Goal: Task Accomplishment & Management: Complete application form

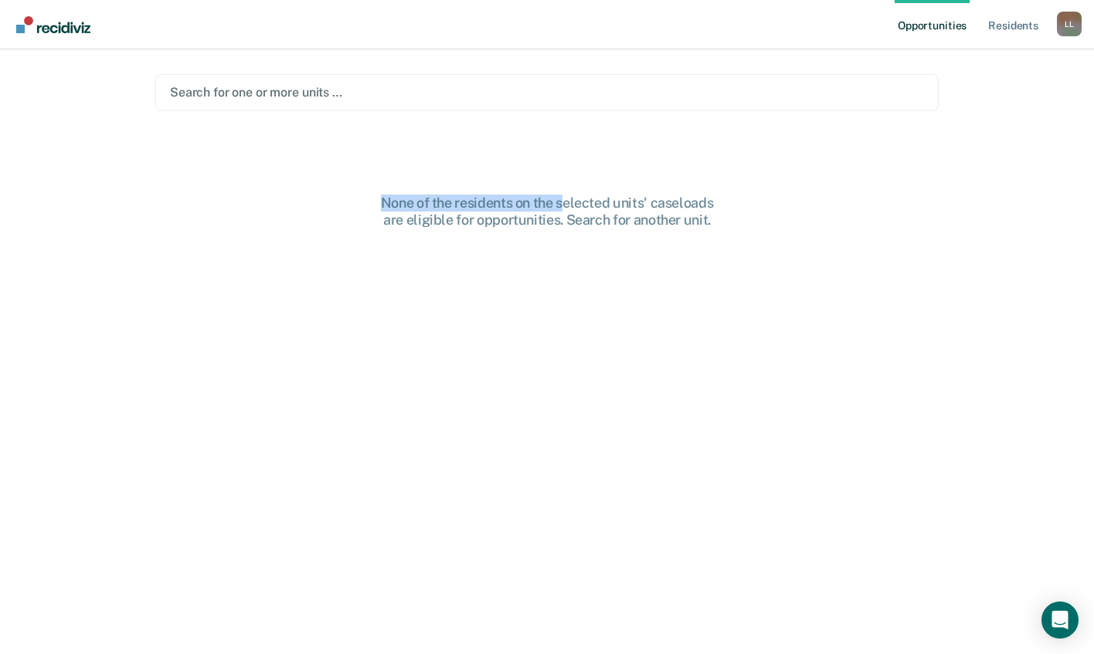
click at [546, 109] on main "Search for one or more units … None of the residents on the selected units' cas…" at bounding box center [547, 333] width 821 height 568
drag, startPoint x: 546, startPoint y: 109, endPoint x: 460, endPoint y: 81, distance: 90.9
click at [471, 76] on div "Search for one or more units …" at bounding box center [546, 92] width 783 height 37
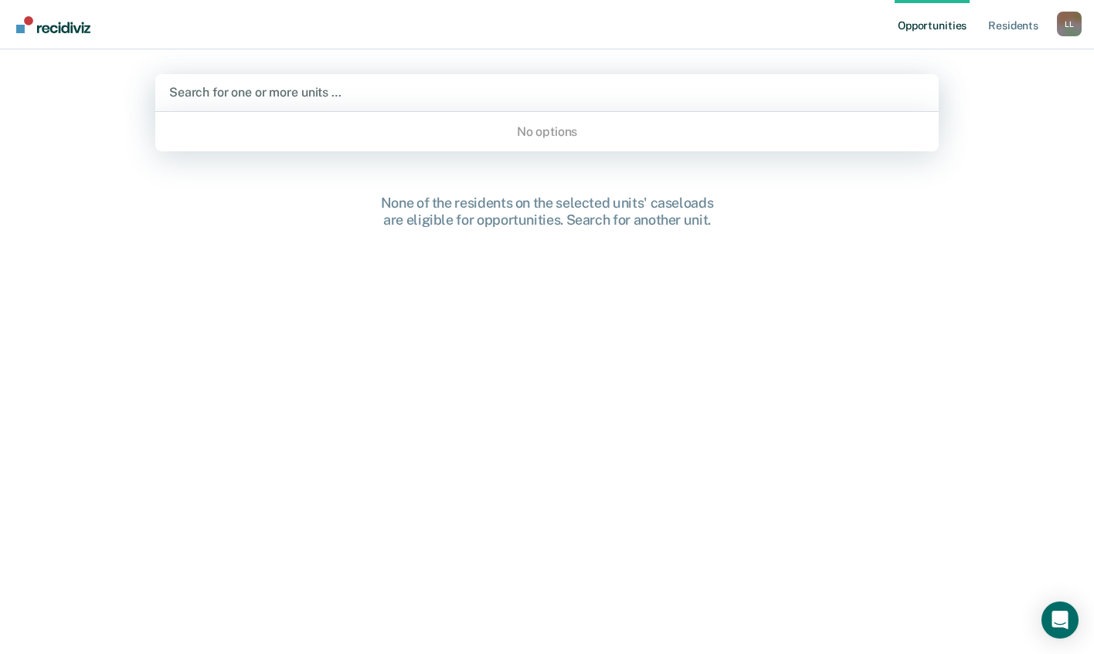
click at [496, 99] on div at bounding box center [547, 92] width 756 height 18
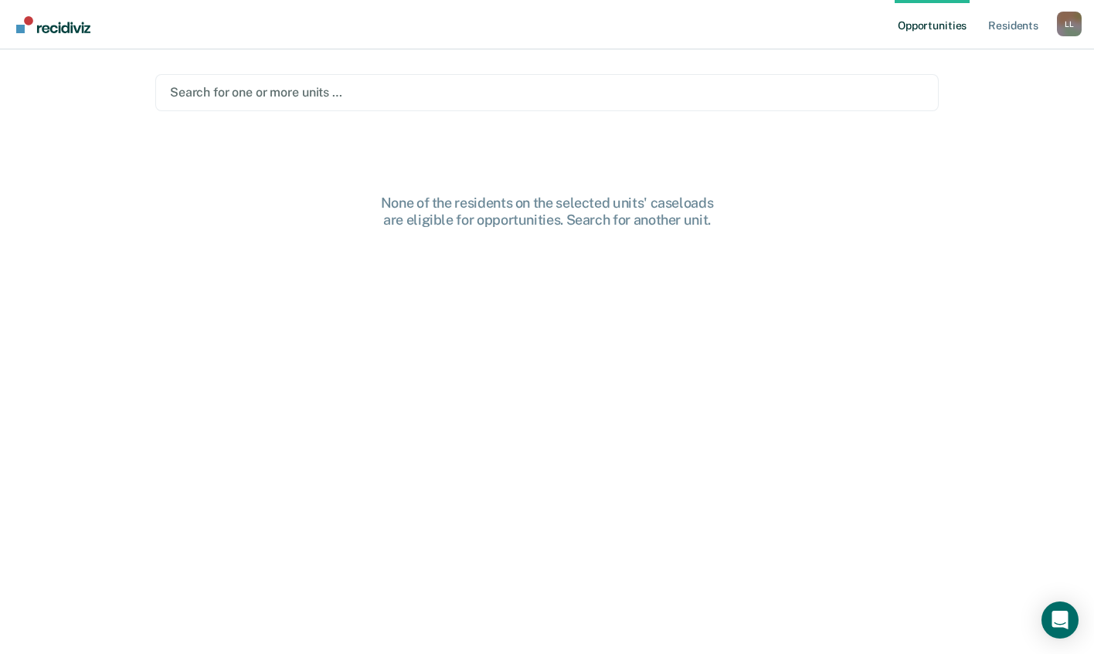
click at [1066, 21] on div "L L" at bounding box center [1069, 24] width 25 height 25
click at [1001, 26] on link "Resident s" at bounding box center [1013, 24] width 56 height 49
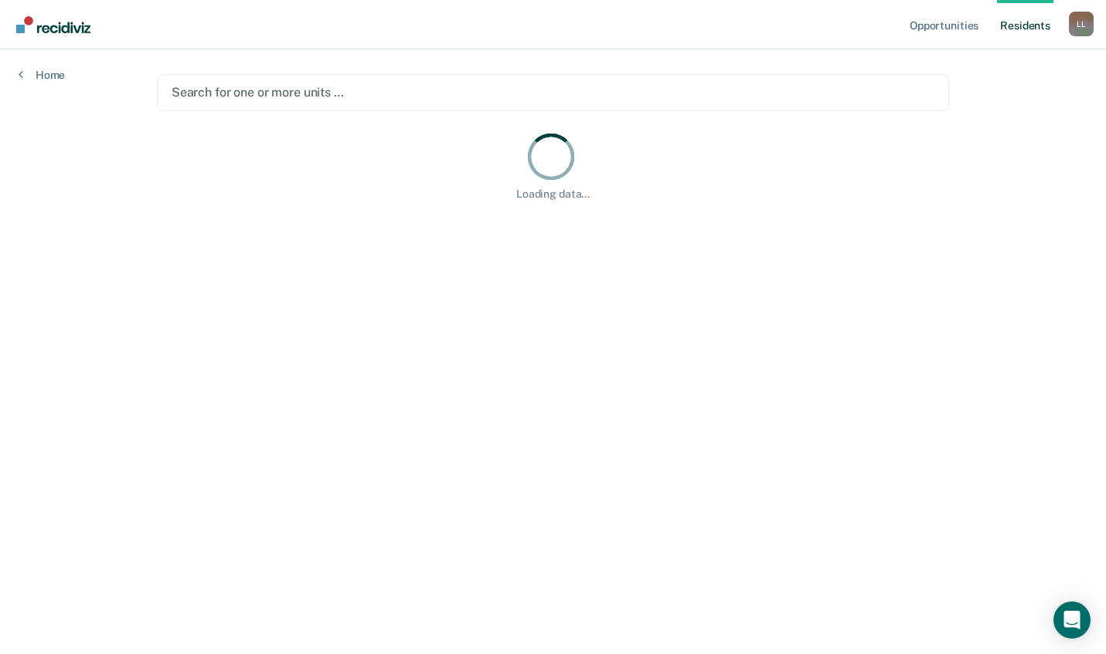
click at [280, 99] on div at bounding box center [553, 92] width 763 height 18
click at [1057, 127] on div "Opportunities Resident s [PERSON_NAME] L L Profile How it works Log Out Home Se…" at bounding box center [553, 327] width 1106 height 654
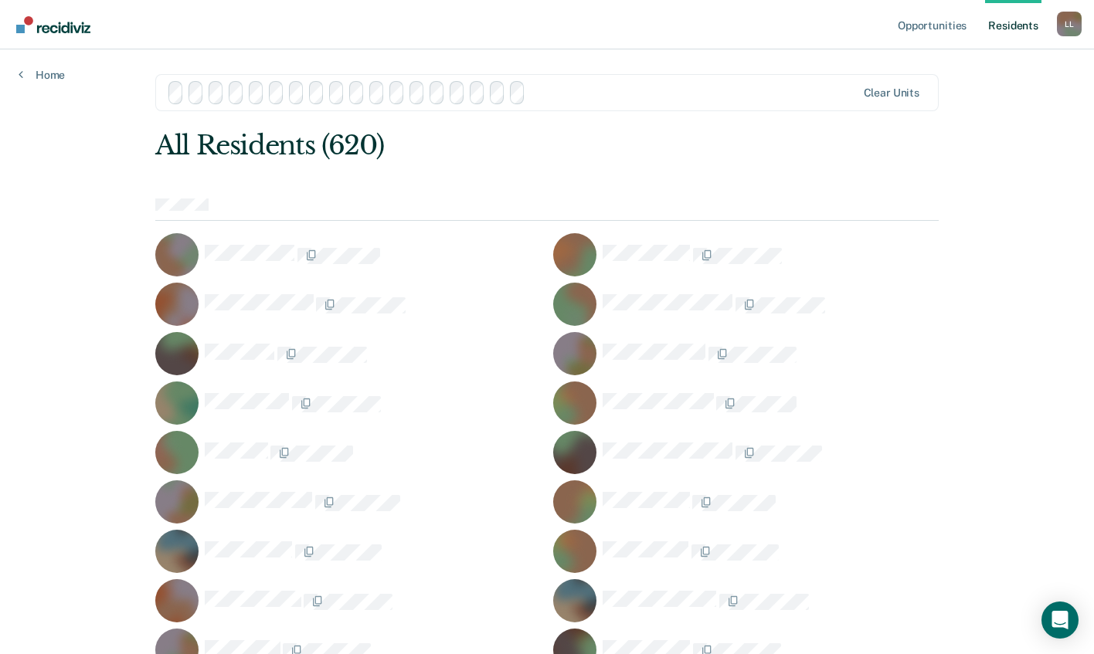
click at [63, 26] on img "Go to Recidiviz Home" at bounding box center [53, 24] width 74 height 17
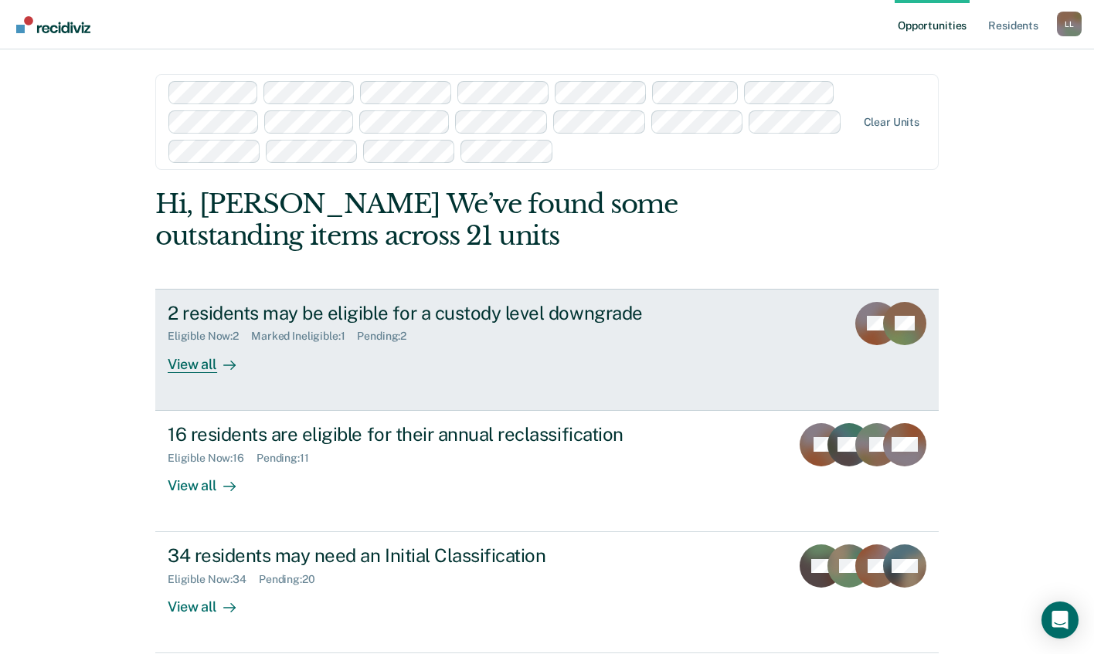
click at [182, 368] on div "View all" at bounding box center [211, 358] width 87 height 30
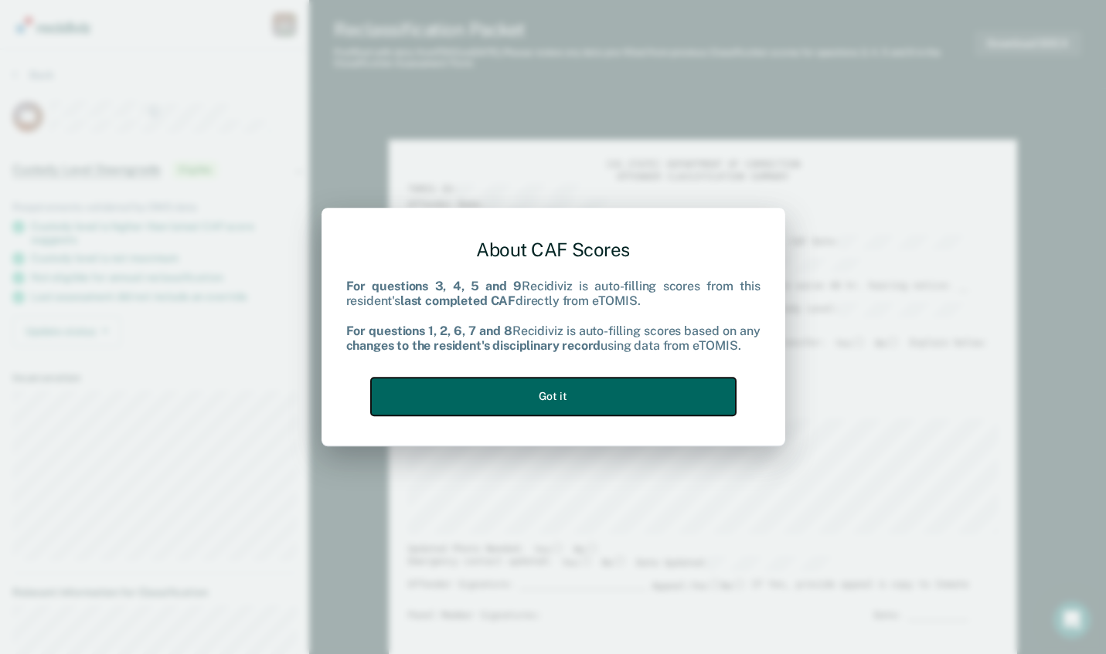
click at [549, 396] on button "Got it" at bounding box center [553, 397] width 365 height 38
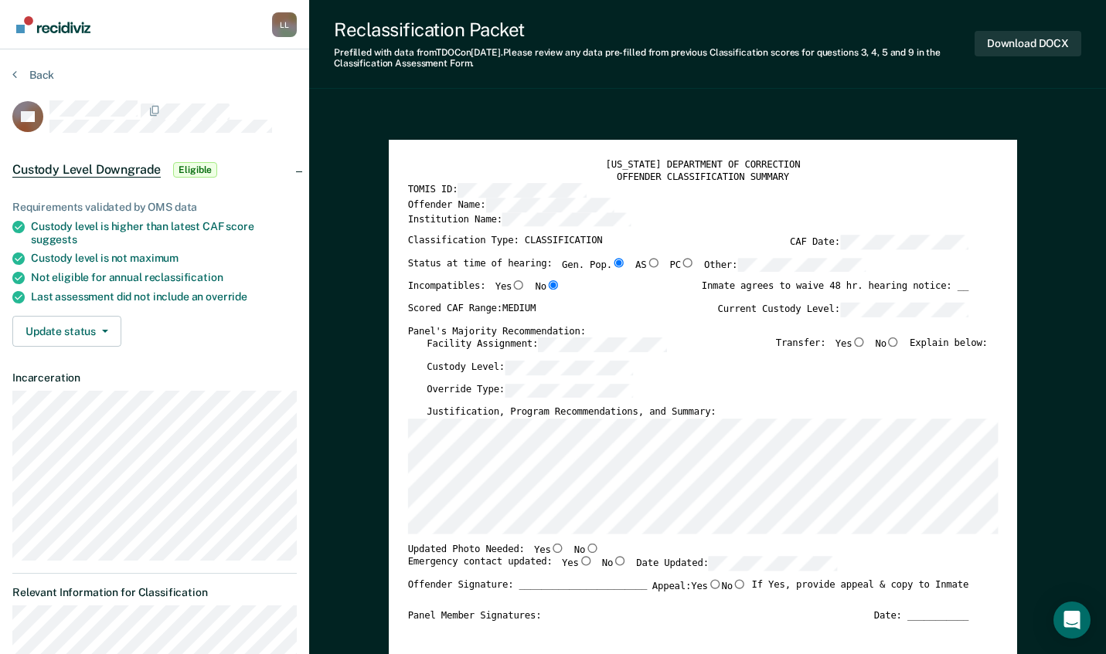
type textarea "x"
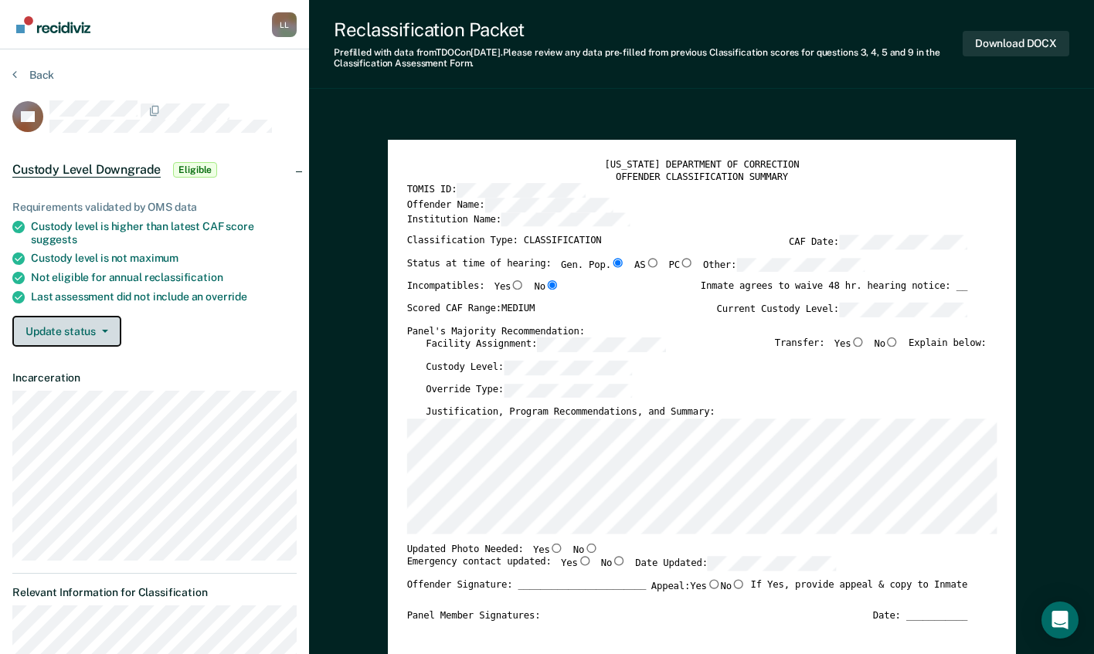
click at [94, 338] on button "Update status" at bounding box center [66, 331] width 109 height 31
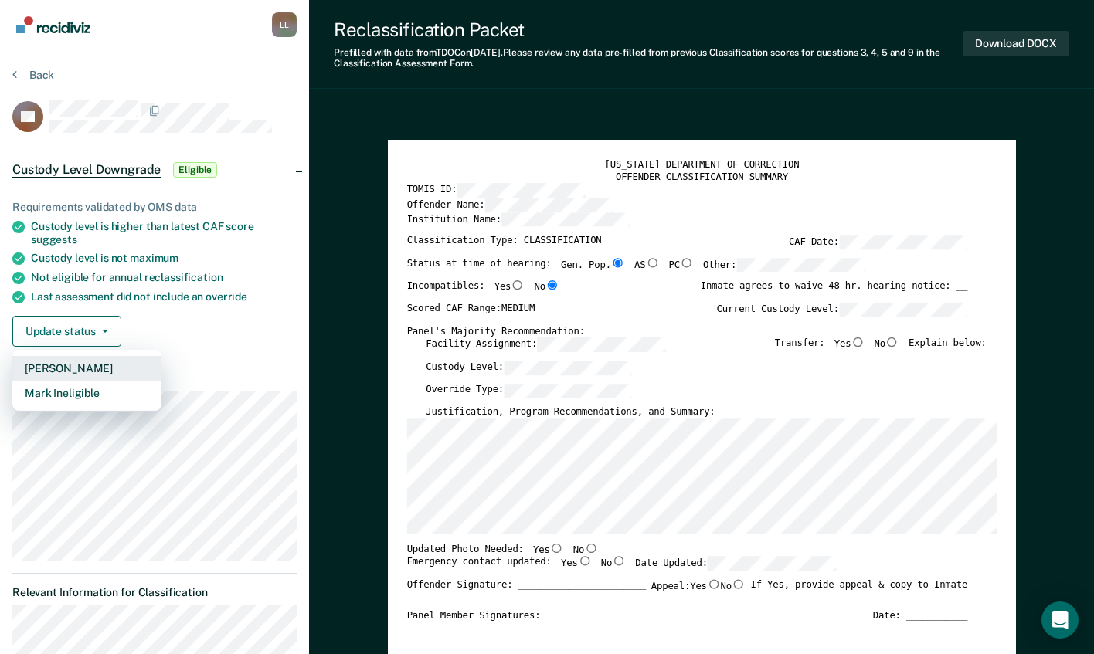
click at [85, 370] on button "[PERSON_NAME]" at bounding box center [86, 368] width 149 height 25
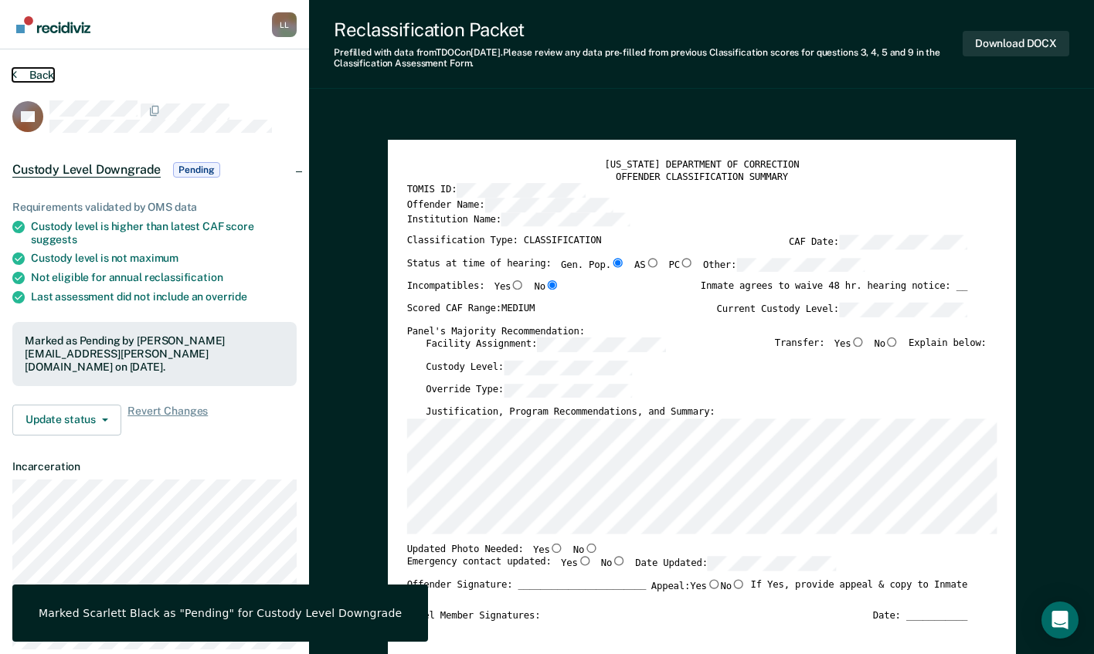
click at [32, 72] on button "Back" at bounding box center [33, 75] width 42 height 14
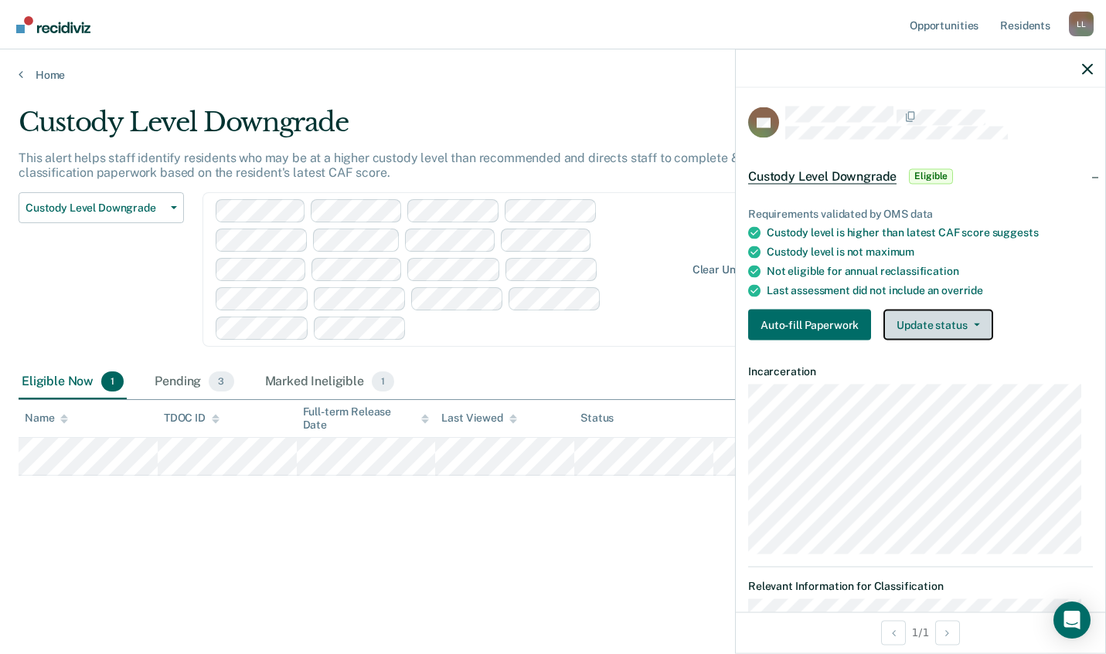
click at [917, 331] on button "Update status" at bounding box center [937, 325] width 109 height 31
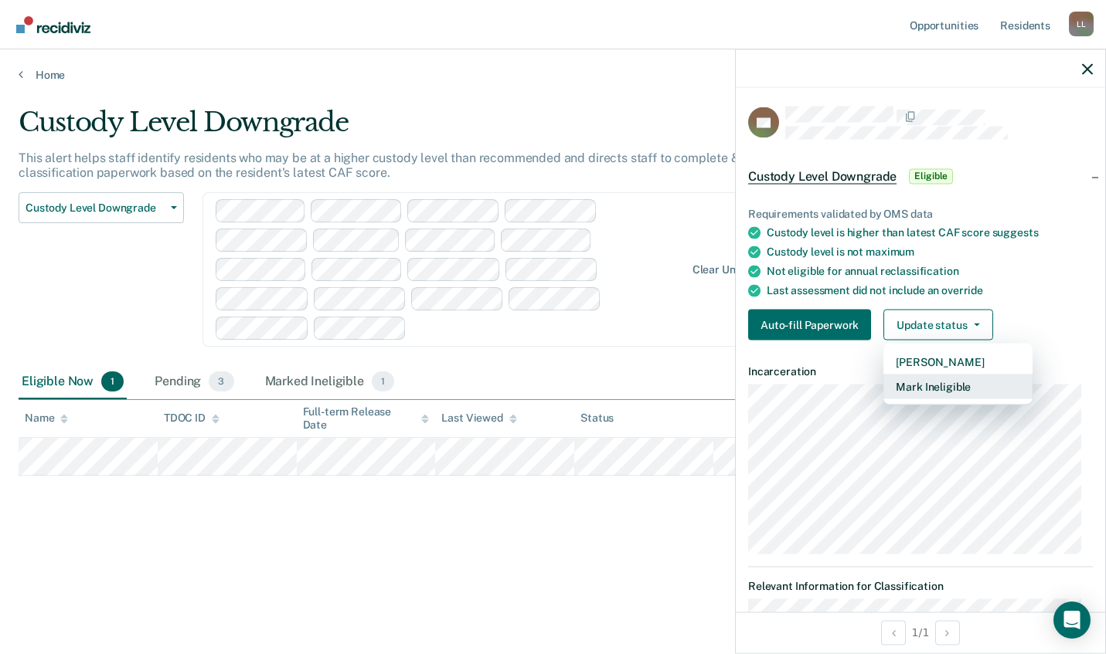
click at [930, 386] on button "Mark Ineligible" at bounding box center [957, 387] width 149 height 25
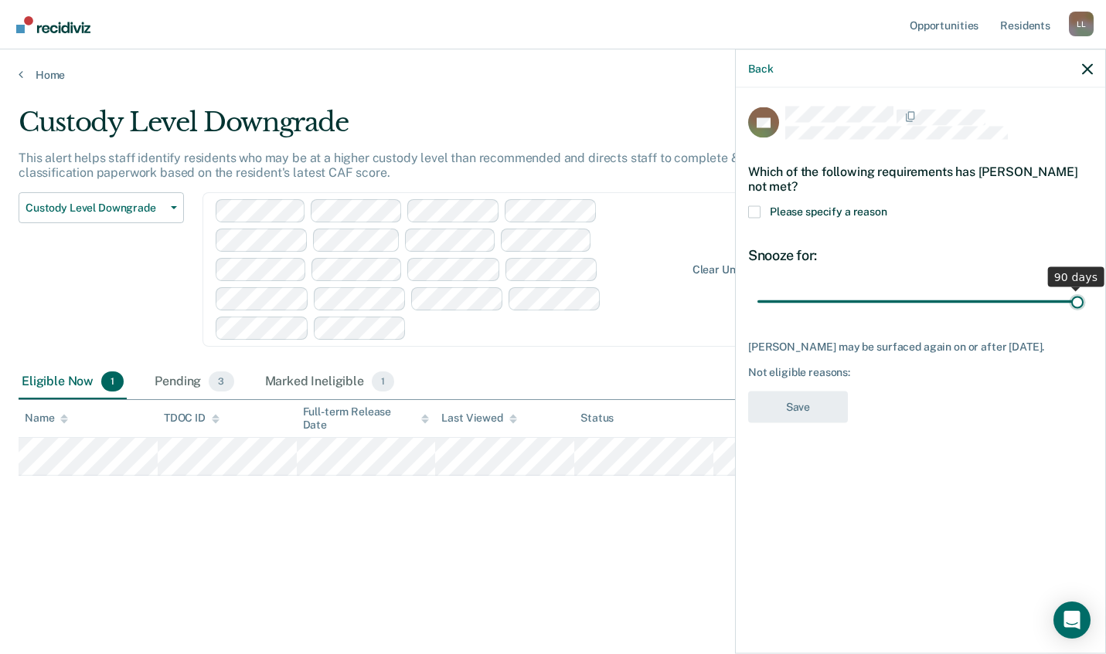
drag, startPoint x: 865, startPoint y: 299, endPoint x: 1107, endPoint y: 291, distance: 242.0
click at [1083, 291] on input "range" at bounding box center [920, 301] width 326 height 27
drag, startPoint x: 1077, startPoint y: 300, endPoint x: 867, endPoint y: 298, distance: 210.2
click at [867, 298] on input "range" at bounding box center [920, 301] width 326 height 27
type input "31"
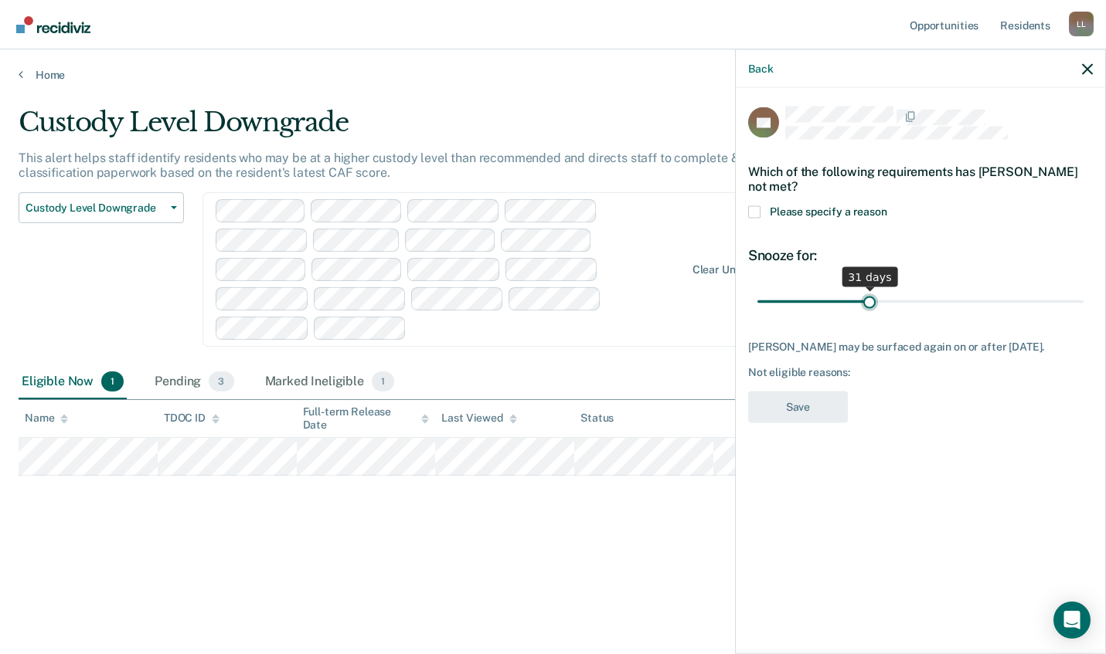
click at [870, 299] on input "range" at bounding box center [920, 301] width 326 height 27
click at [755, 211] on span at bounding box center [754, 212] width 12 height 12
click at [887, 206] on input "Please specify a reason" at bounding box center [887, 206] width 0 height 0
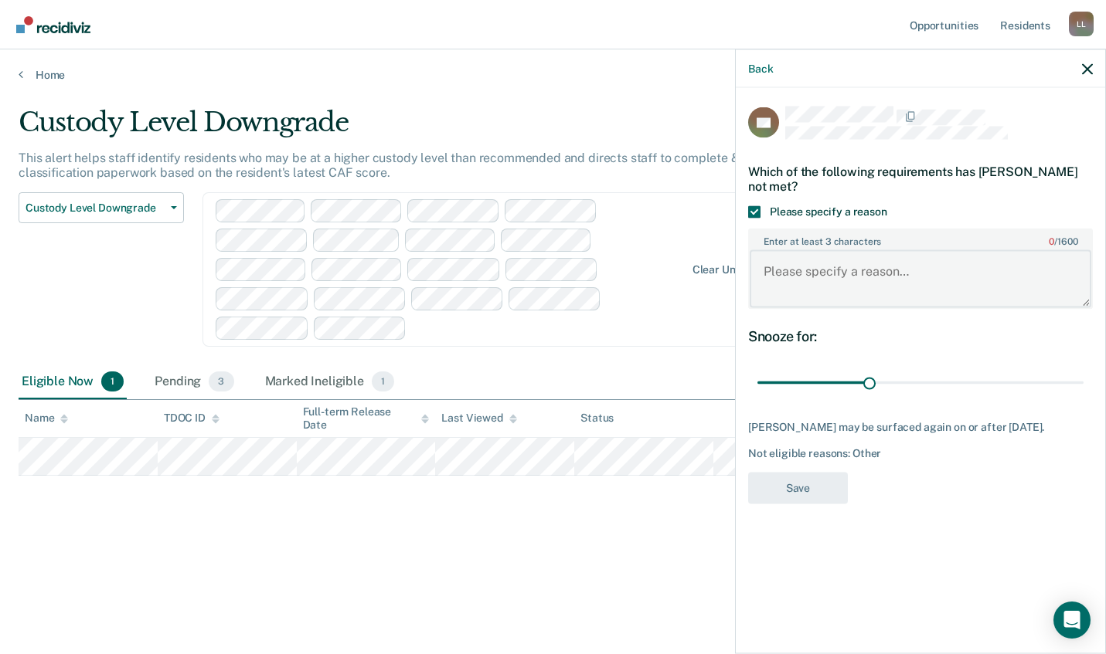
click at [825, 272] on textarea "Enter at least 3 characters 0 / 1600" at bounding box center [920, 278] width 342 height 57
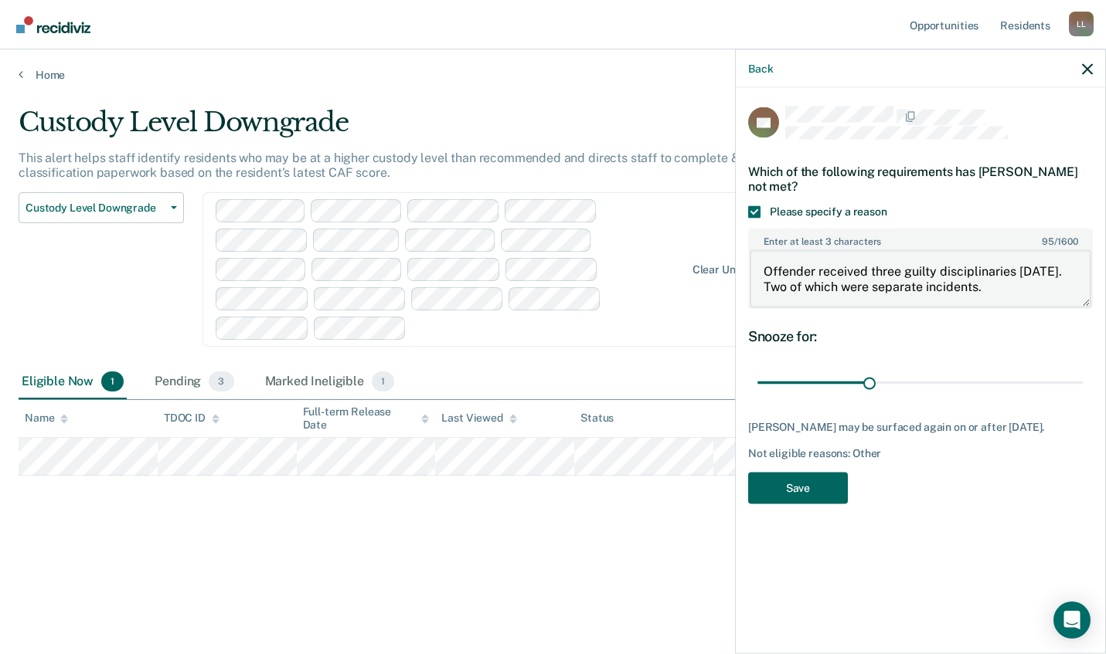
type textarea "Offender received three guilty disciplinaries [DATE]. Two of which were separat…"
click at [804, 495] on button "Save" at bounding box center [798, 488] width 100 height 32
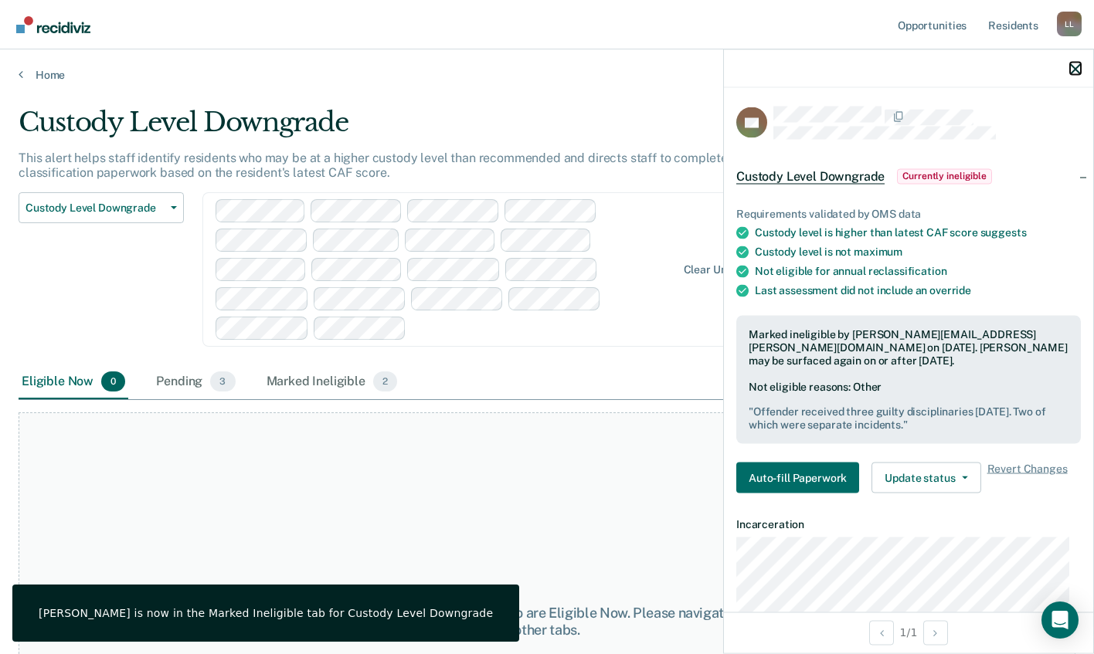
click at [1076, 71] on icon "button" at bounding box center [1075, 68] width 11 height 11
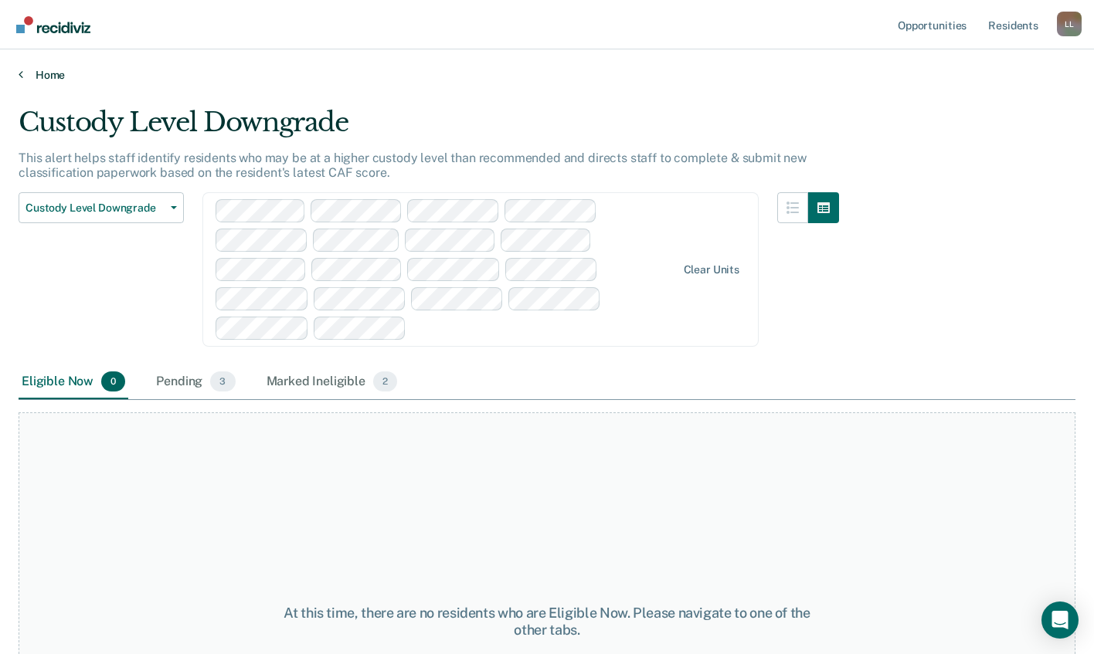
click at [56, 75] on link "Home" at bounding box center [547, 75] width 1057 height 14
